Goal: Task Accomplishment & Management: Complete application form

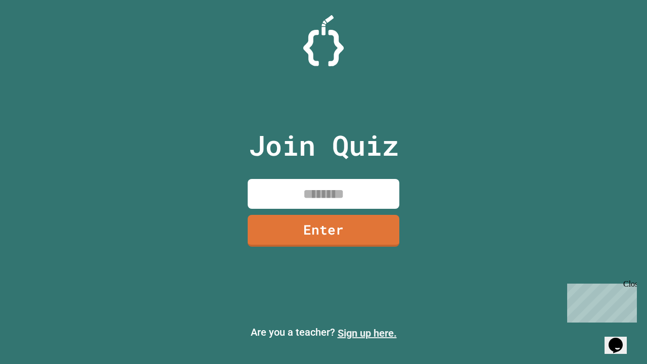
click at [367, 333] on link "Sign up here." at bounding box center [366, 333] width 59 height 12
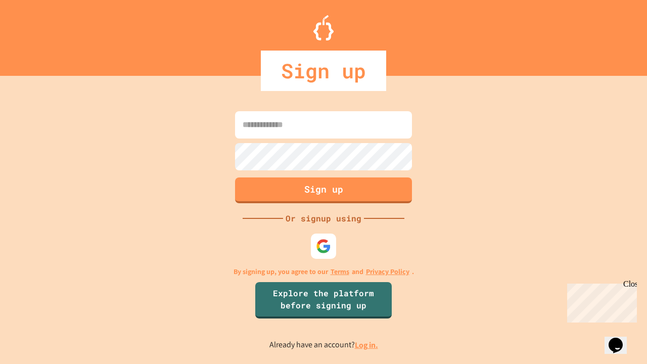
click at [367, 345] on link "Log in." at bounding box center [366, 344] width 23 height 11
